Goal: Task Accomplishment & Management: Complete application form

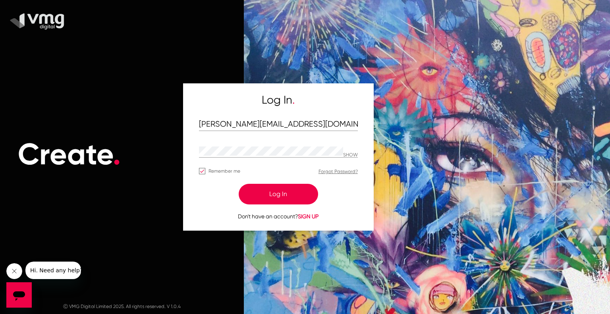
click at [267, 192] on button "Log In" at bounding box center [278, 194] width 79 height 21
click at [277, 193] on button "Log In" at bounding box center [278, 194] width 79 height 21
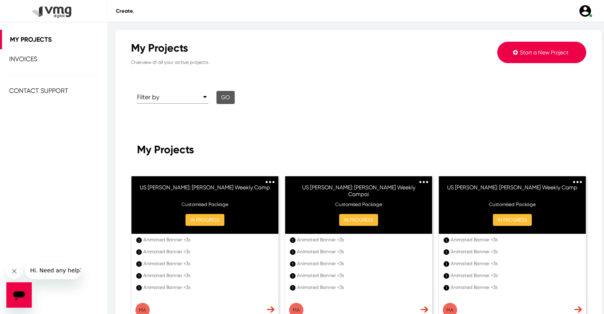
click at [525, 54] on span "Start a New Project" at bounding box center [544, 52] width 48 height 6
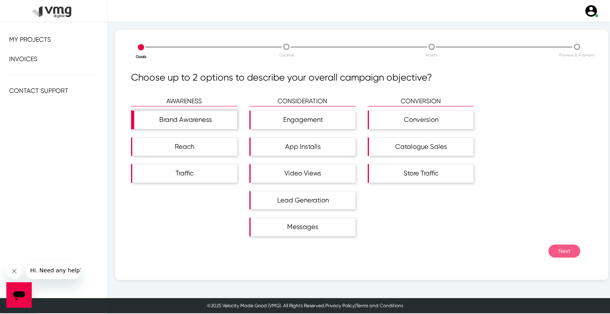
click at [194, 127] on div "Brand Awareness" at bounding box center [185, 120] width 103 height 18
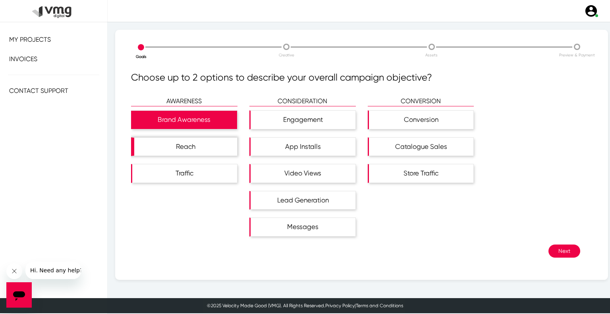
click at [194, 147] on div "Reach" at bounding box center [185, 147] width 103 height 18
click at [562, 248] on button "Next" at bounding box center [565, 251] width 32 height 13
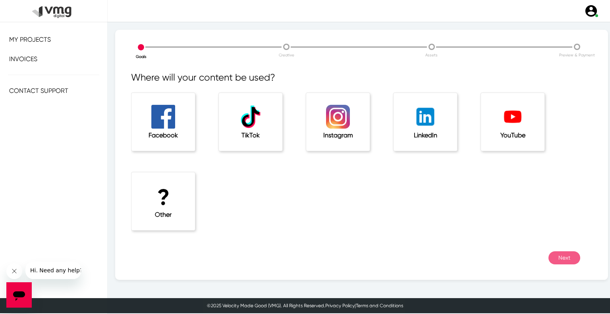
click at [132, 202] on div "? Other" at bounding box center [164, 201] width 64 height 58
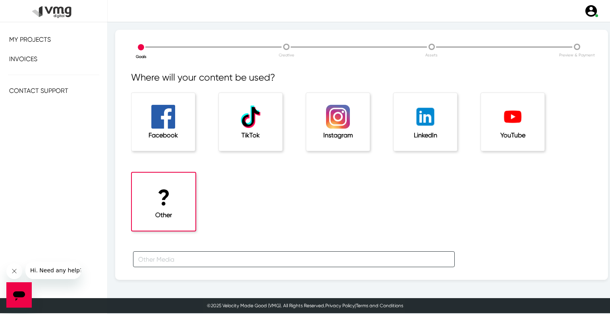
click at [172, 253] on input "text" at bounding box center [294, 259] width 322 height 16
type input "f"
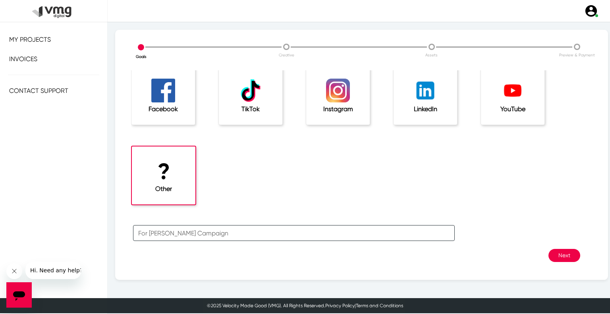
type input "For [PERSON_NAME] Campaign"
click at [551, 258] on button "Next" at bounding box center [565, 255] width 32 height 13
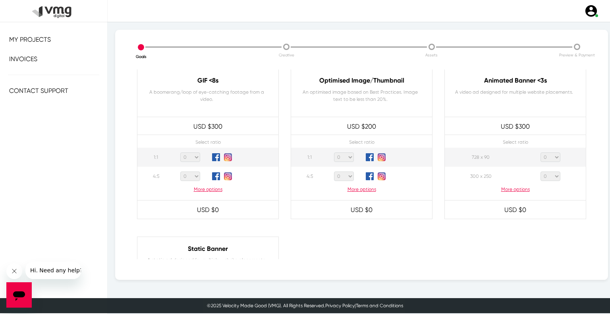
scroll to position [393, 0]
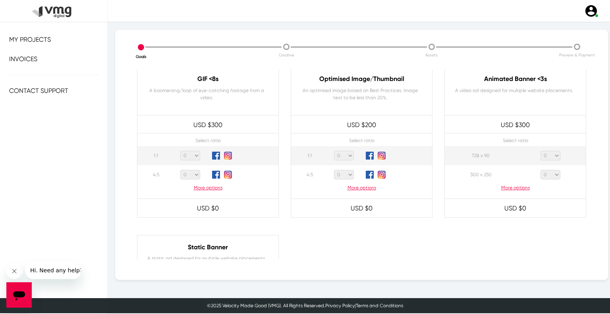
click at [513, 190] on p "More options" at bounding box center [515, 187] width 141 height 7
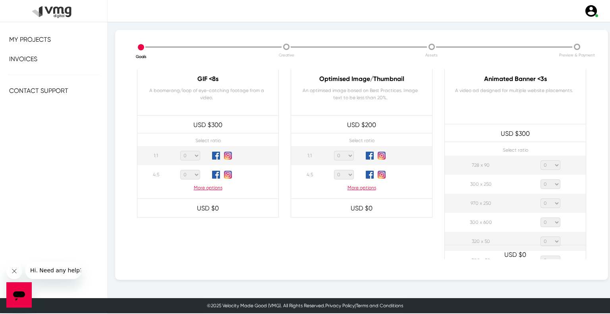
click at [549, 166] on select "0 1 2 3 4 5 6 7 8 9 10 11 12 13 14 15 16 17 18 19 20" at bounding box center [551, 166] width 20 height 10
select select "1"
click at [541, 161] on select "0 1 2 3 4 5 6 7 8 9 10 11 12 13 14 15 16 17 18 19 20" at bounding box center [551, 166] width 20 height 10
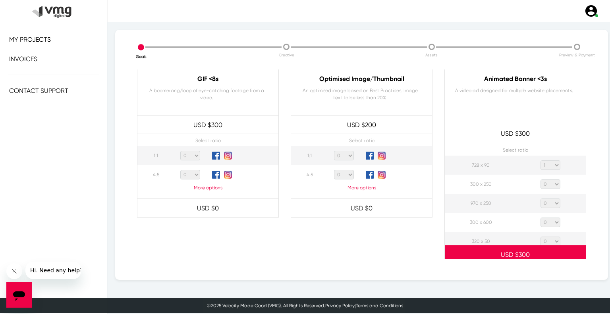
click at [547, 184] on select "0 1 2 3 4 5 6 7 8 9 10 11 12 13 14 15 16 17 18 19 20" at bounding box center [551, 185] width 20 height 10
select select "1"
click at [541, 180] on select "0 1 2 3 4 5 6 7 8 9 10 11 12 13 14 15 16 17 18 19 20" at bounding box center [551, 185] width 20 height 10
click at [548, 201] on select "0 1 2 3 4 5 6 7 8 9 10 11 12 13 14 15 16 17 18 19 20" at bounding box center [551, 204] width 20 height 10
select select "1"
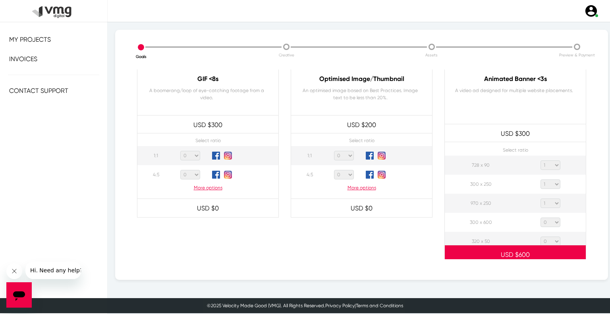
click at [541, 199] on select "0 1 2 3 4 5 6 7 8 9 10 11 12 13 14 15 16 17 18 19 20" at bounding box center [551, 204] width 20 height 10
click at [551, 224] on select "0 1 2 3 4 5 6 7 8 9 10 11 12 13 14 15 16 17 18 19 20" at bounding box center [551, 223] width 20 height 10
select select "1"
click at [541, 218] on select "0 1 2 3 4 5 6 7 8 9 10 11 12 13 14 15 16 17 18 19 20" at bounding box center [551, 223] width 20 height 10
click at [551, 238] on select "0 1 2 3 4 5 6 7 8 9 10 11 12 13 14 15 16 17 18 19 20" at bounding box center [551, 242] width 20 height 10
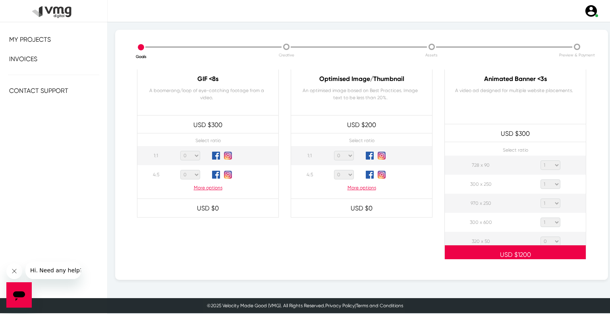
select select "1"
click at [541, 237] on select "0 1 2 3 4 5 6 7 8 9 10 11 12 13 14 15 16 17 18 19 20" at bounding box center [551, 242] width 20 height 10
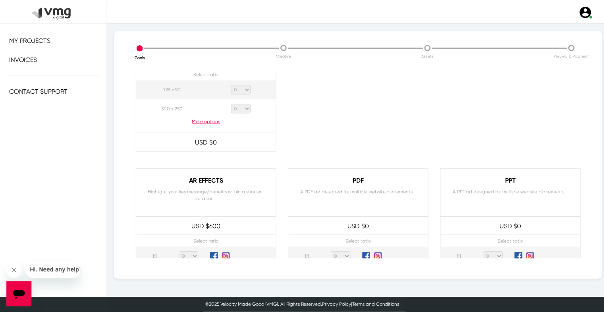
scroll to position [766, 0]
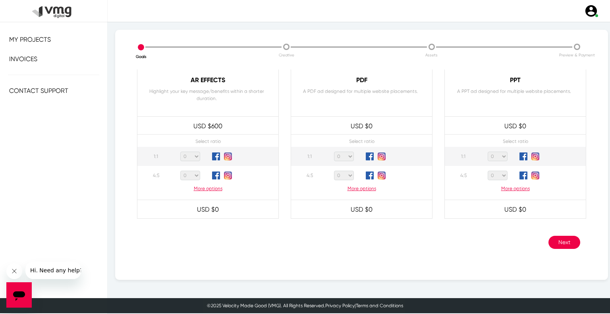
click at [551, 244] on button "Next" at bounding box center [565, 242] width 32 height 13
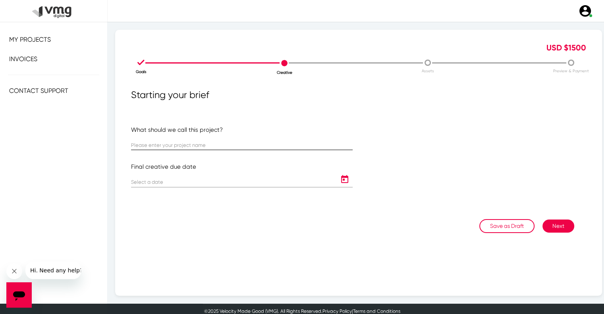
click at [181, 144] on input "text" at bounding box center [242, 146] width 222 height 6
paste input "US [PERSON_NAME]: [PERSON_NAME] 2nd Month Banner Template"
type input "US [PERSON_NAME]: [PERSON_NAME] 2nd Month Banner Template"
click at [339, 179] on icon "Open calendar" at bounding box center [345, 180] width 13 height 10
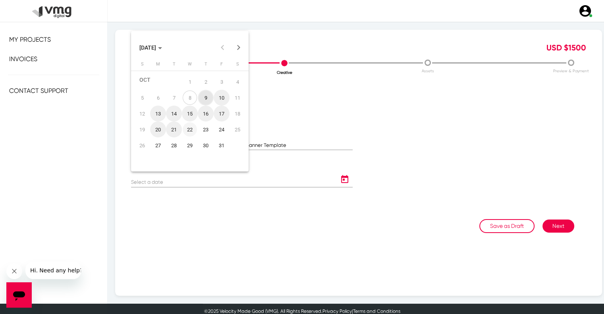
click at [190, 129] on div "22" at bounding box center [190, 129] width 14 height 14
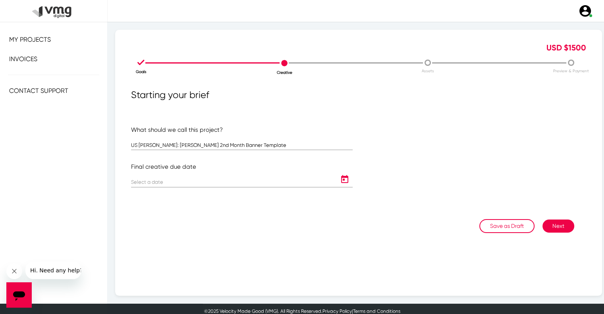
type input "[DATE]"
click at [555, 228] on button "Next" at bounding box center [559, 226] width 32 height 13
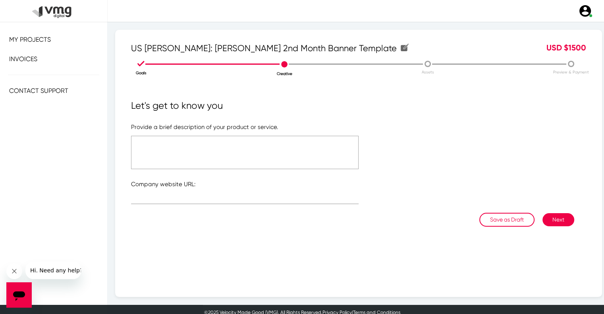
click at [226, 147] on textarea at bounding box center [245, 152] width 228 height 33
click at [188, 138] on textarea "Please refer to the attached link" at bounding box center [245, 152] width 228 height 33
type textarea "Please refer to the attached link"
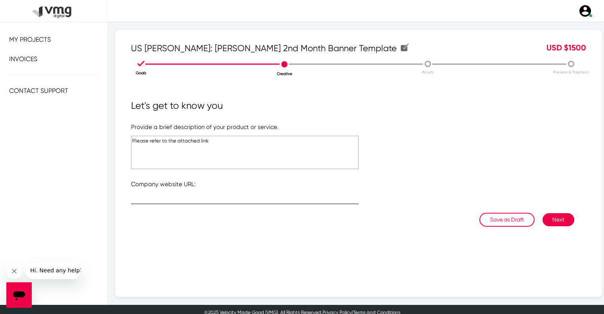
click at [176, 195] on div at bounding box center [245, 196] width 228 height 15
type input "d"
type input "[URL][DOMAIN_NAME]"
click at [553, 226] on button "Next" at bounding box center [559, 219] width 32 height 13
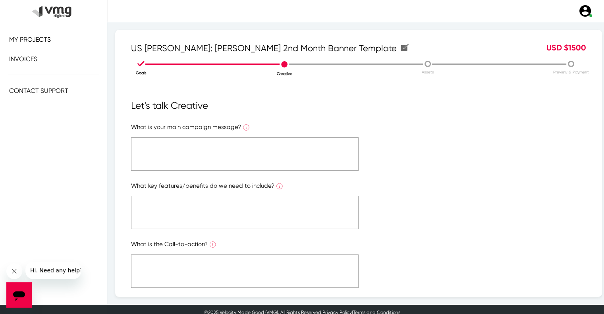
click at [234, 162] on textarea at bounding box center [245, 153] width 228 height 33
paste textarea "Please refer to the attached link"
type textarea "Please refer to the attached link"
click at [227, 221] on textarea at bounding box center [245, 212] width 228 height 33
paste textarea "Please refer to the attached link"
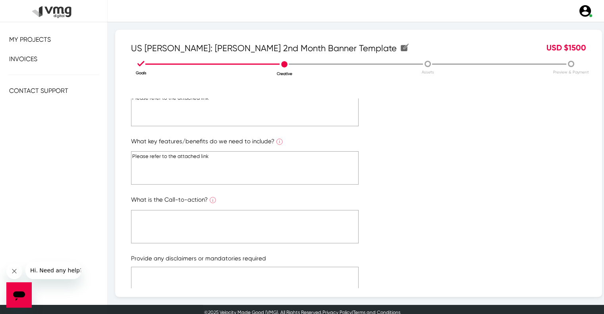
type textarea "Please refer to the attached link"
click at [227, 221] on textarea at bounding box center [245, 226] width 228 height 33
paste textarea "Please refer to the attached link"
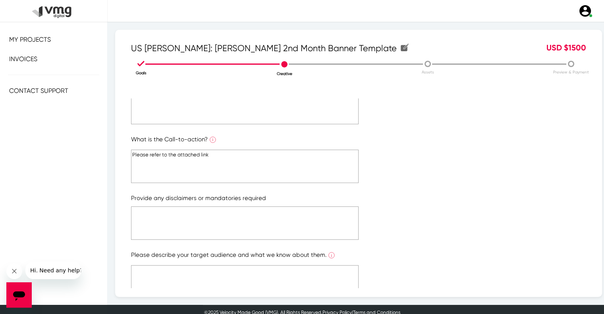
type textarea "Please refer to the attached link"
click at [218, 224] on textarea at bounding box center [245, 223] width 228 height 33
paste textarea "Please refer to the attached link"
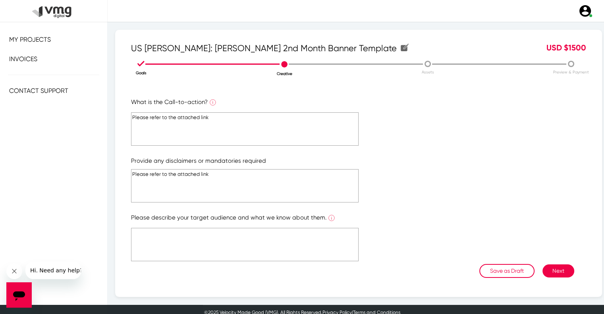
type textarea "Please refer to the attached link"
click at [211, 237] on textarea at bounding box center [245, 244] width 228 height 33
paste textarea "Please refer to the attached link"
type textarea "Please refer to the attached link"
click at [557, 268] on button "Next" at bounding box center [559, 271] width 32 height 13
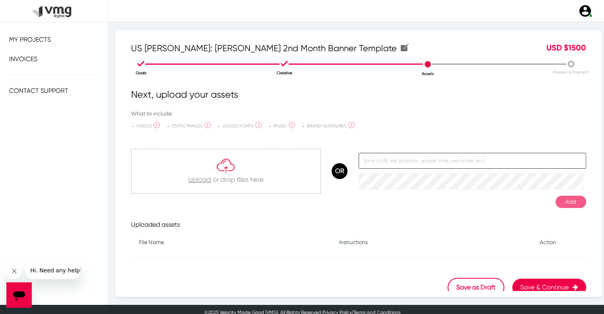
click at [400, 164] on input "text" at bounding box center [473, 161] width 228 height 16
paste input "[URL][DOMAIN_NAME]"
type input "[URL][DOMAIN_NAME]"
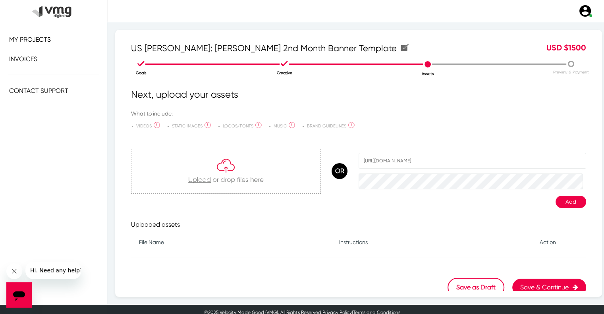
click at [561, 201] on button "Add" at bounding box center [571, 202] width 31 height 12
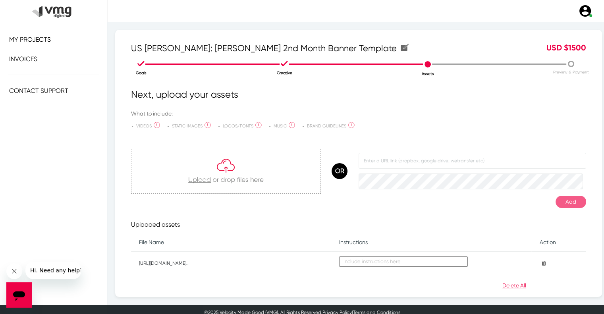
scroll to position [42, 0]
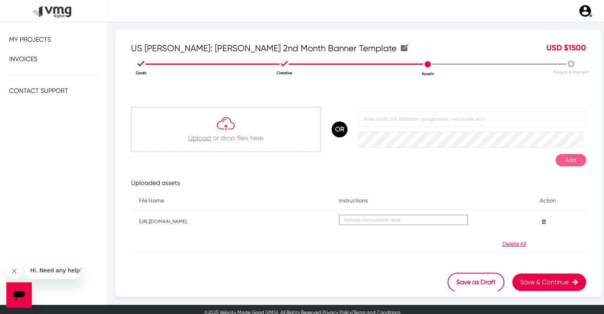
click at [532, 278] on button "Save & Continue" at bounding box center [550, 282] width 74 height 17
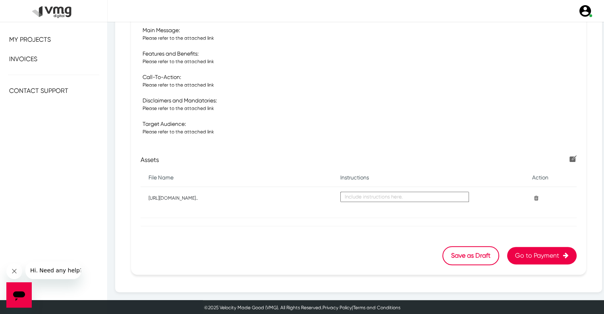
scroll to position [247, 0]
click at [523, 255] on button "Go to Payment" at bounding box center [542, 256] width 70 height 17
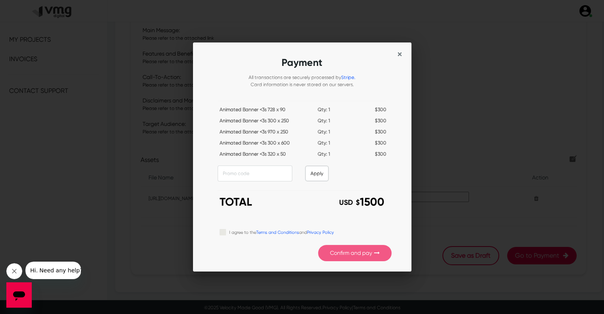
click at [227, 233] on div "I agree to the Terms and Conditions and Privacy Policy" at bounding box center [306, 233] width 172 height 10
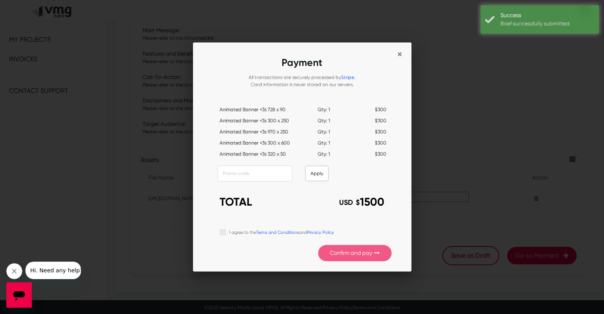
click at [229, 233] on label "I agree to the Terms and Conditions and Privacy Policy" at bounding box center [281, 232] width 105 height 9
click at [223, 233] on input "I agree to the Terms and Conditions and Privacy Policy" at bounding box center [223, 232] width 6 height 8
checkbox input "true"
click at [335, 259] on button "Confirm and pay" at bounding box center [355, 253] width 74 height 16
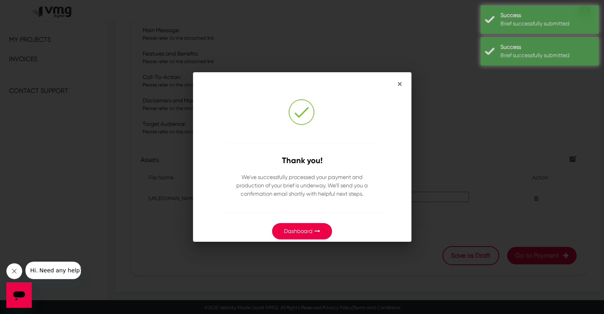
click at [306, 227] on button "Dashboard" at bounding box center [302, 231] width 60 height 16
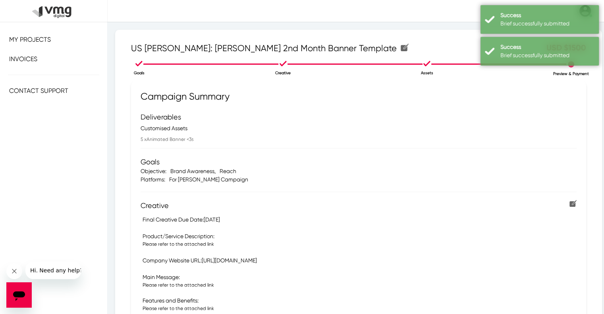
scroll to position [247, 0]
